Goal: Task Accomplishment & Management: Use online tool/utility

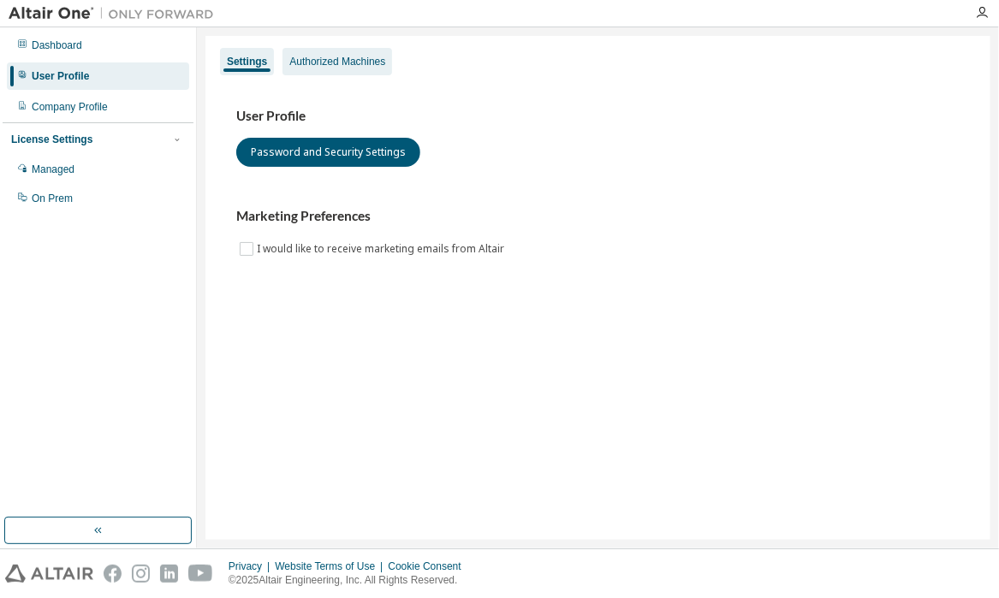
click at [314, 62] on div "Authorized Machines" at bounding box center [337, 62] width 96 height 14
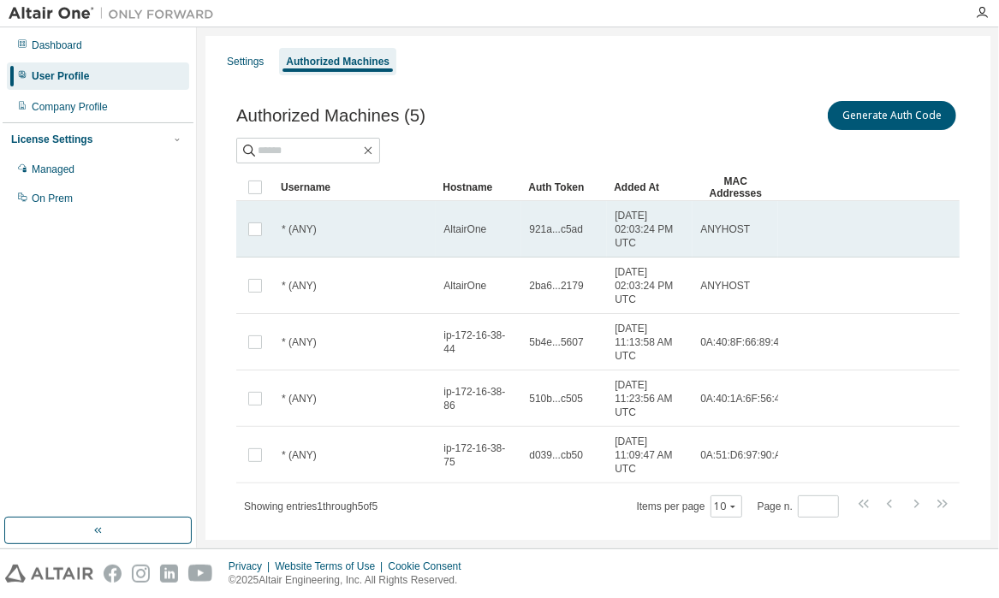
click at [320, 230] on div "* (ANY)" at bounding box center [355, 230] width 146 height 14
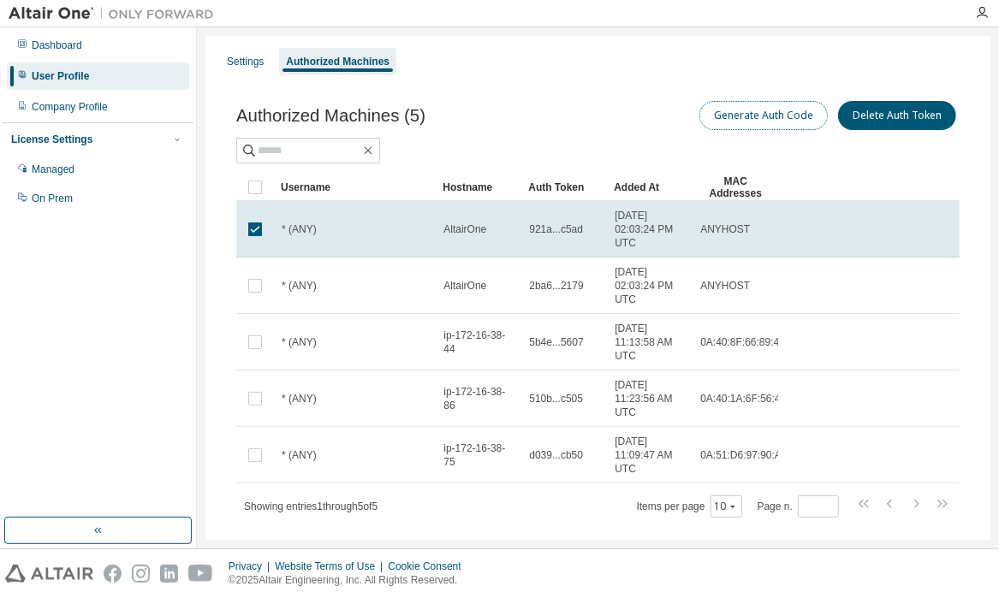
click at [754, 116] on button "Generate Auth Code" at bounding box center [763, 115] width 128 height 29
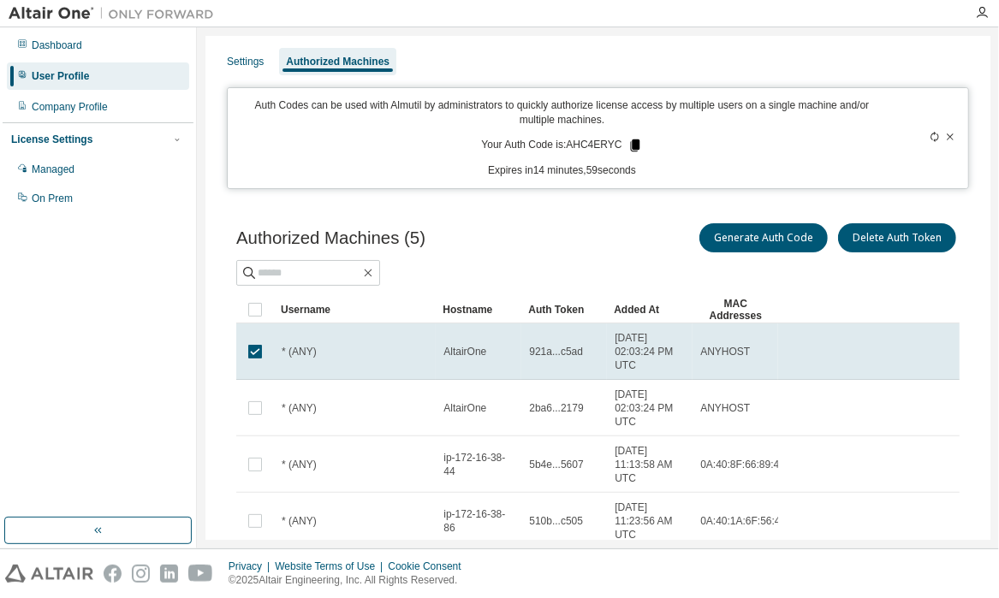
click at [630, 146] on icon at bounding box center [634, 146] width 9 height 12
